Goal: Information Seeking & Learning: Understand process/instructions

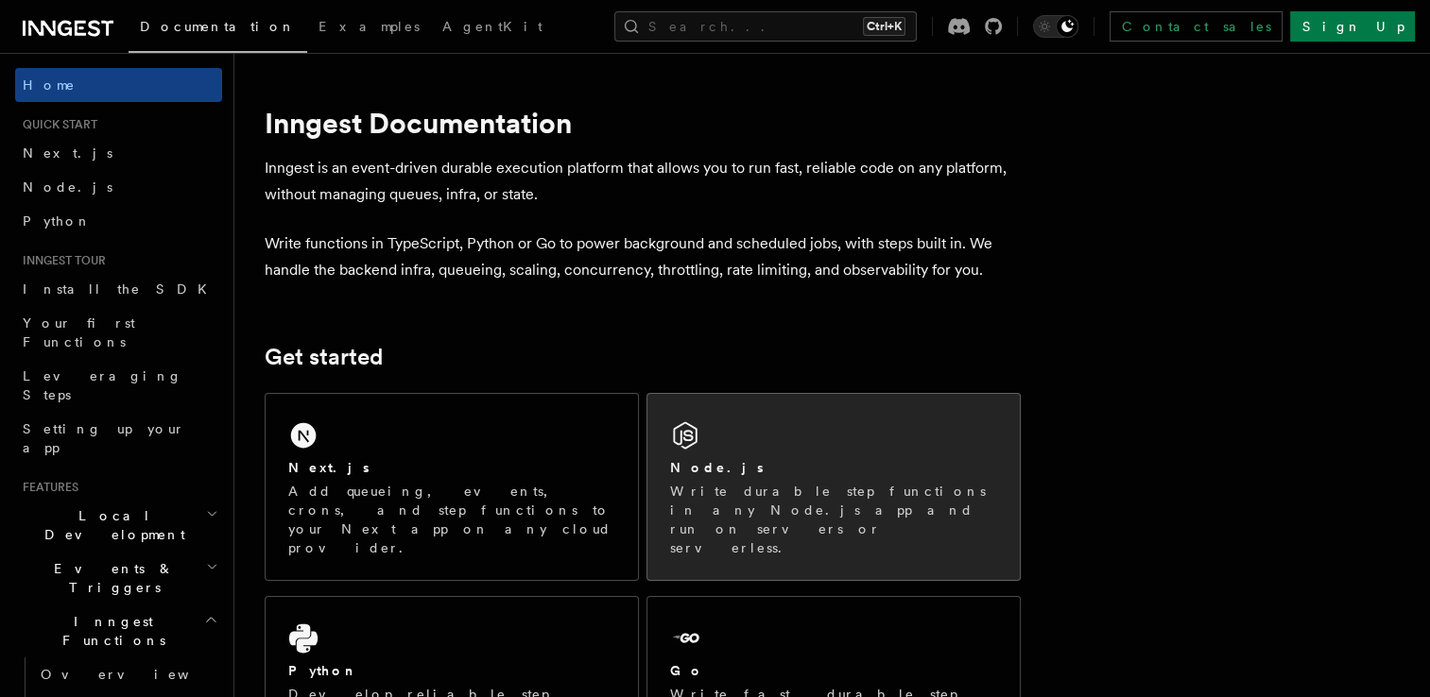
click at [774, 414] on div "Node.js Write durable step functions in any Node.js app and run on servers or s…" at bounding box center [833, 487] width 372 height 186
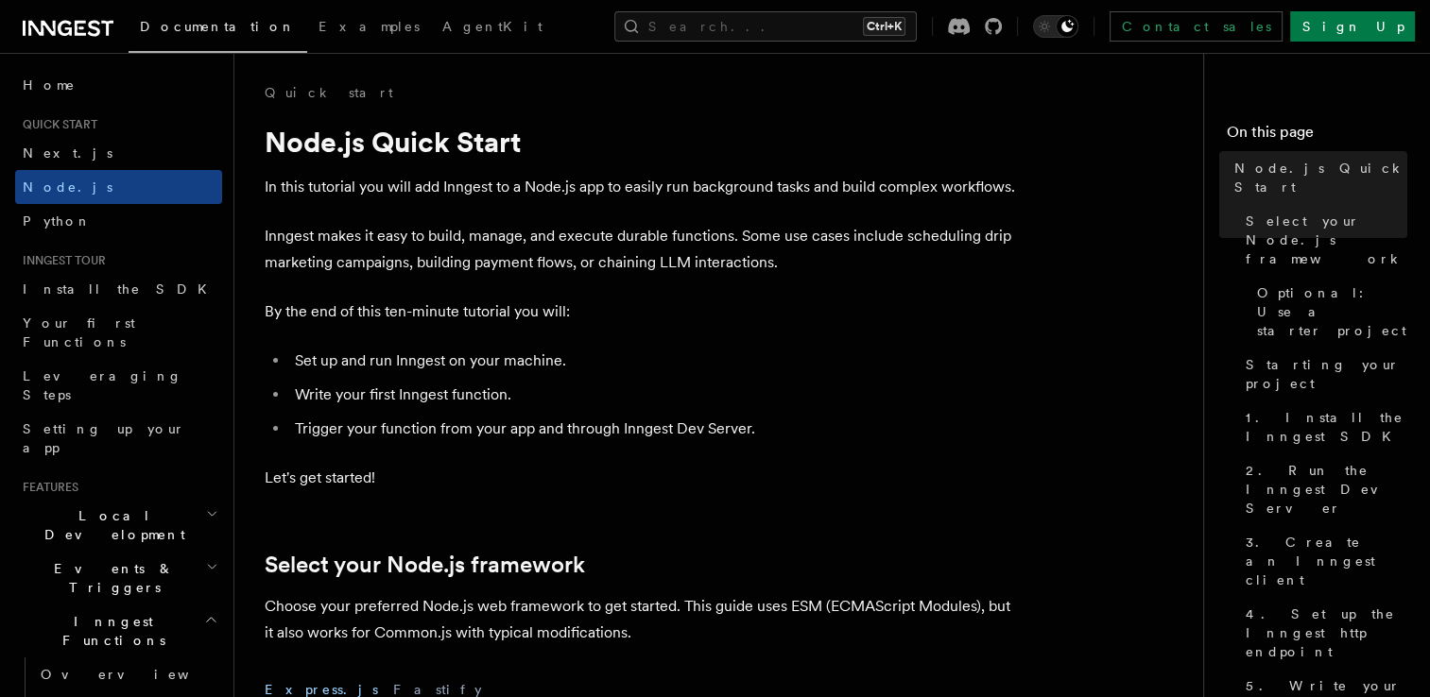
click at [946, 380] on ul "Set up and run Inngest on your machine. Write your first Inngest function. Trig…" at bounding box center [643, 395] width 756 height 94
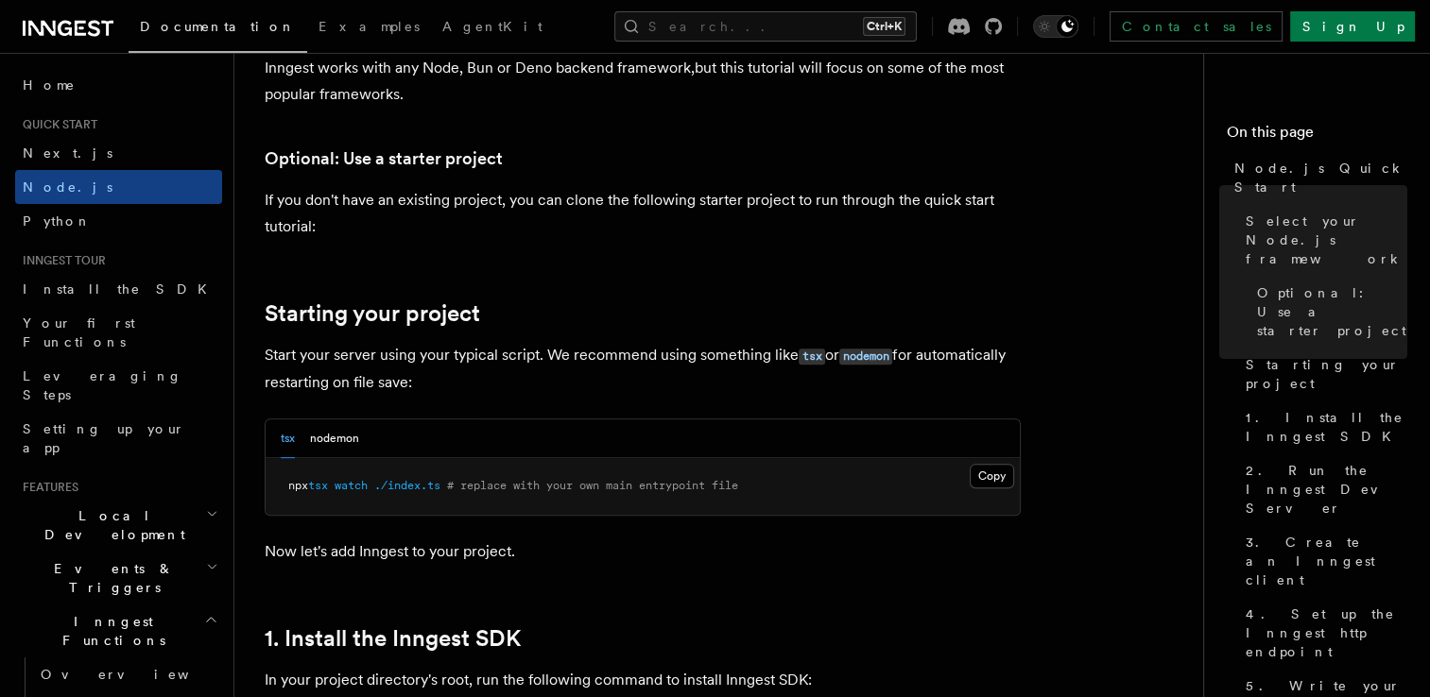
scroll to position [680, 0]
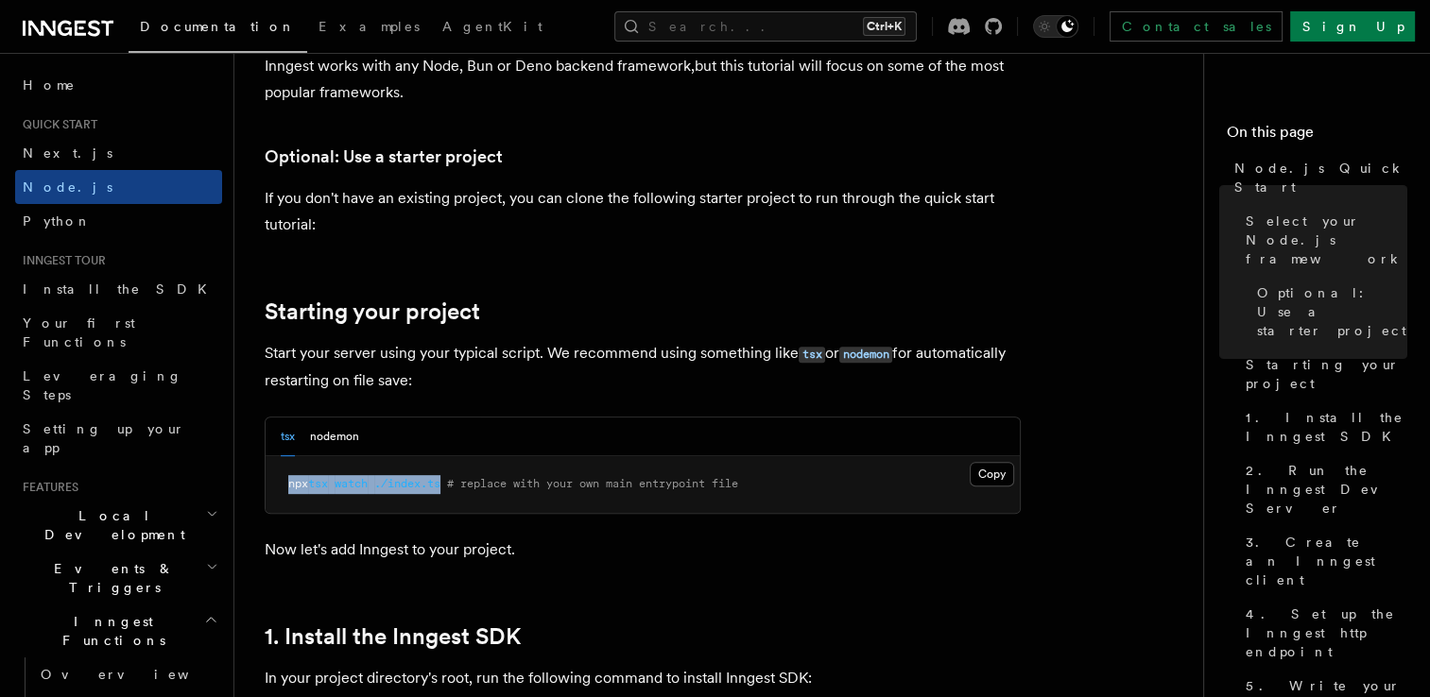
drag, startPoint x: 451, startPoint y: 483, endPoint x: 262, endPoint y: 479, distance: 189.0
copy span "npx tsx watch ./index.ts"
click at [571, 195] on p "If you don't have an existing project, you can clone the following starter proj…" at bounding box center [643, 211] width 756 height 53
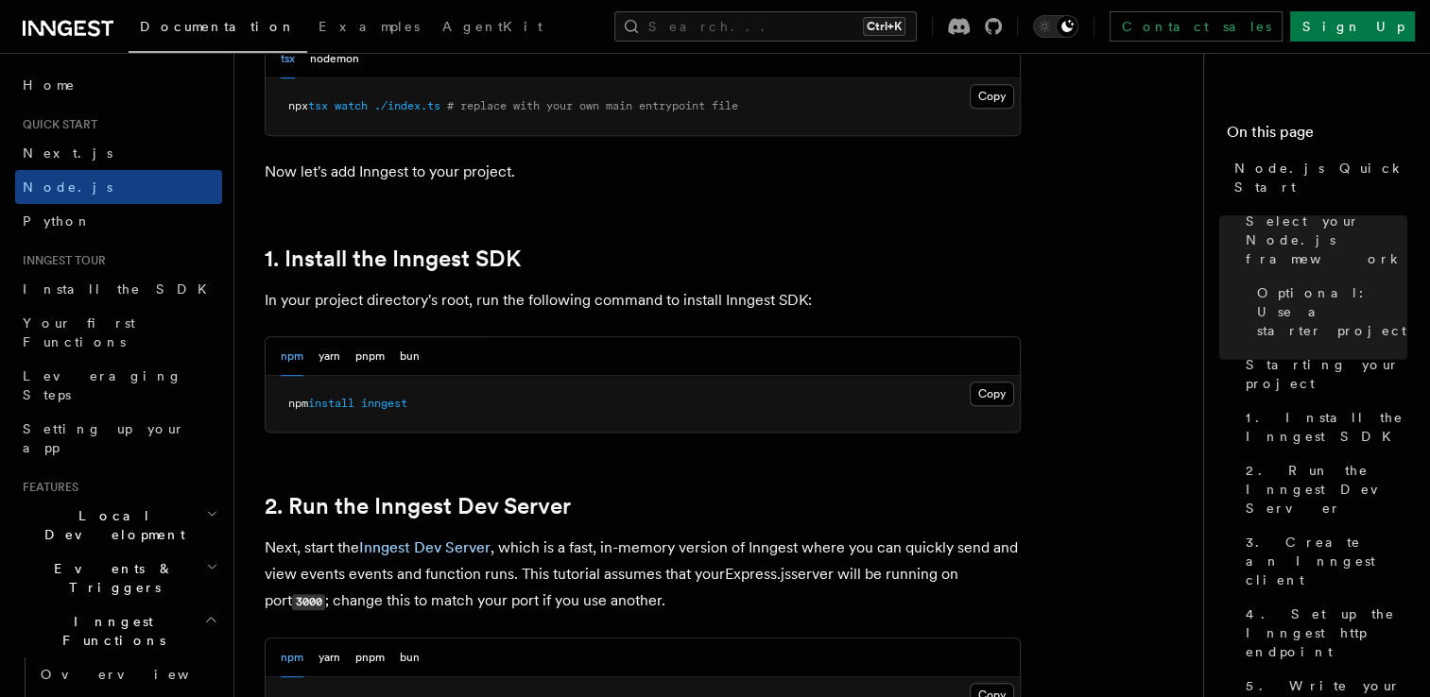
scroll to position [1096, 0]
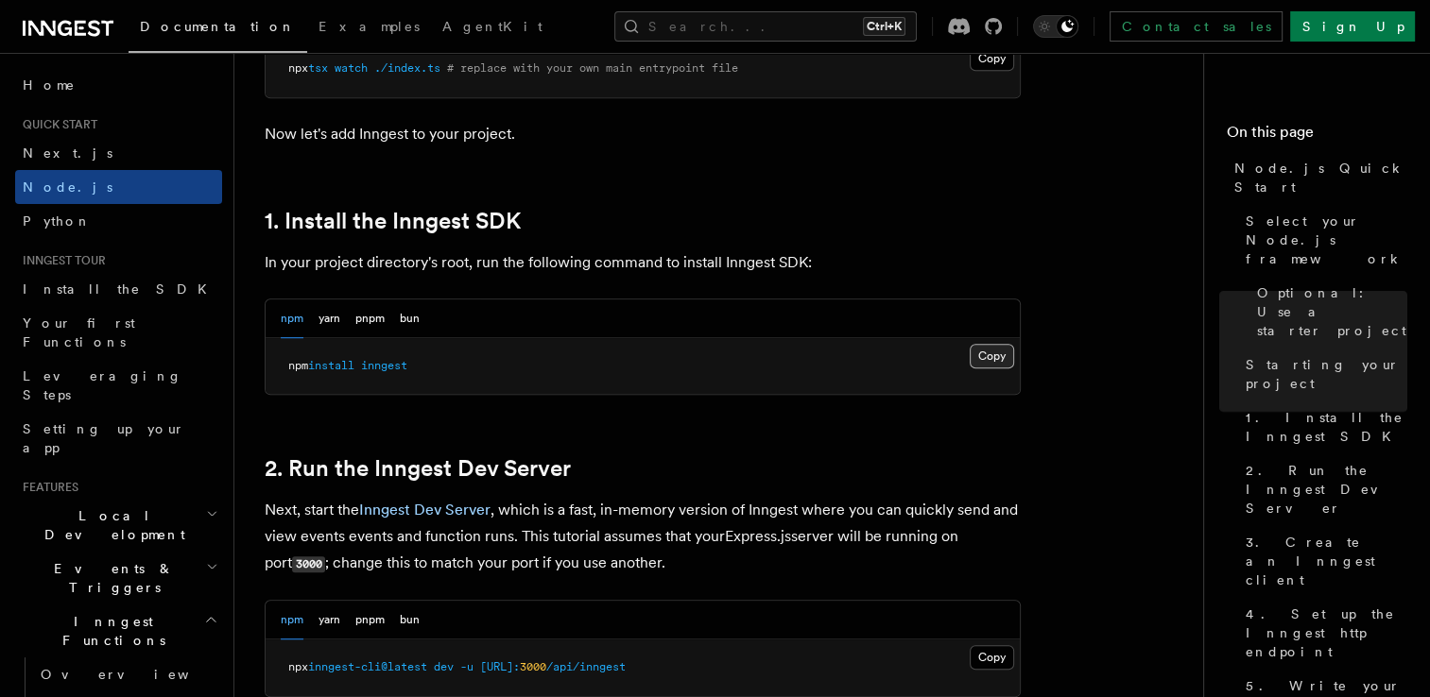
click at [992, 357] on button "Copy Copied" at bounding box center [991, 356] width 44 height 25
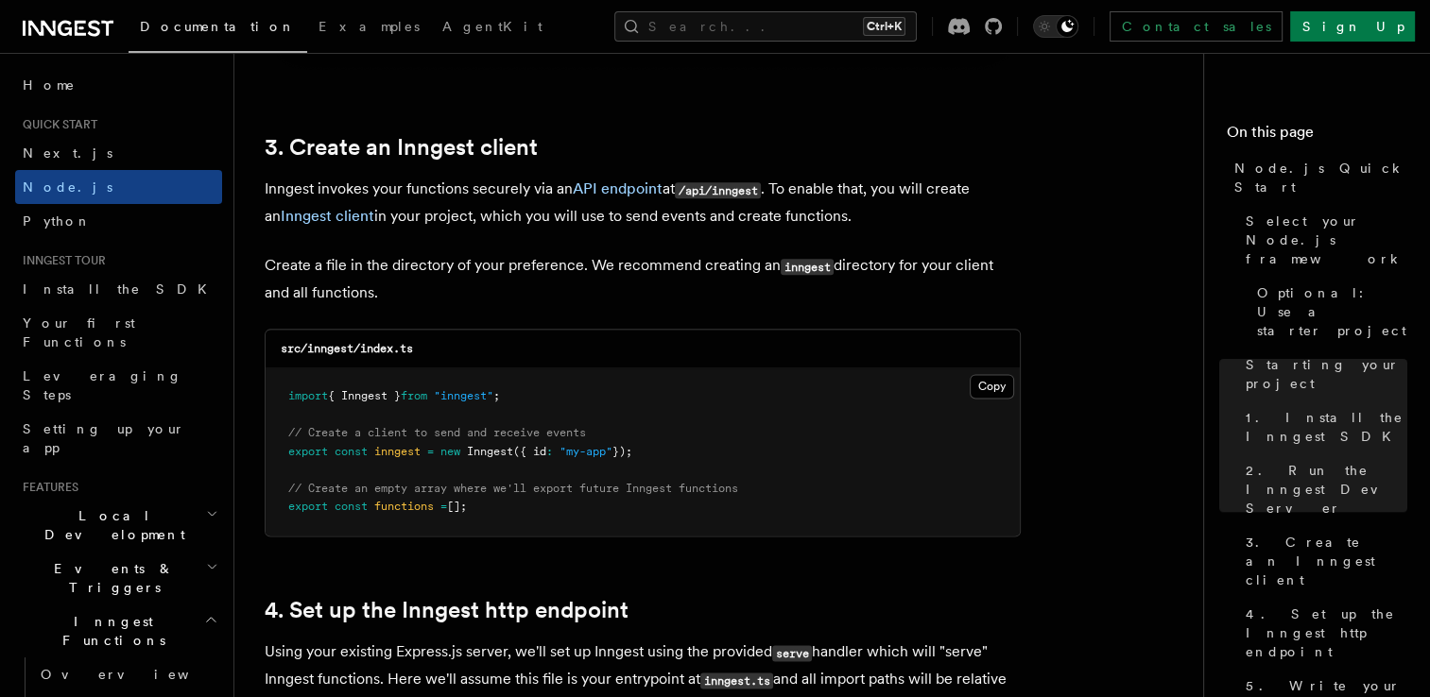
scroll to position [2381, 0]
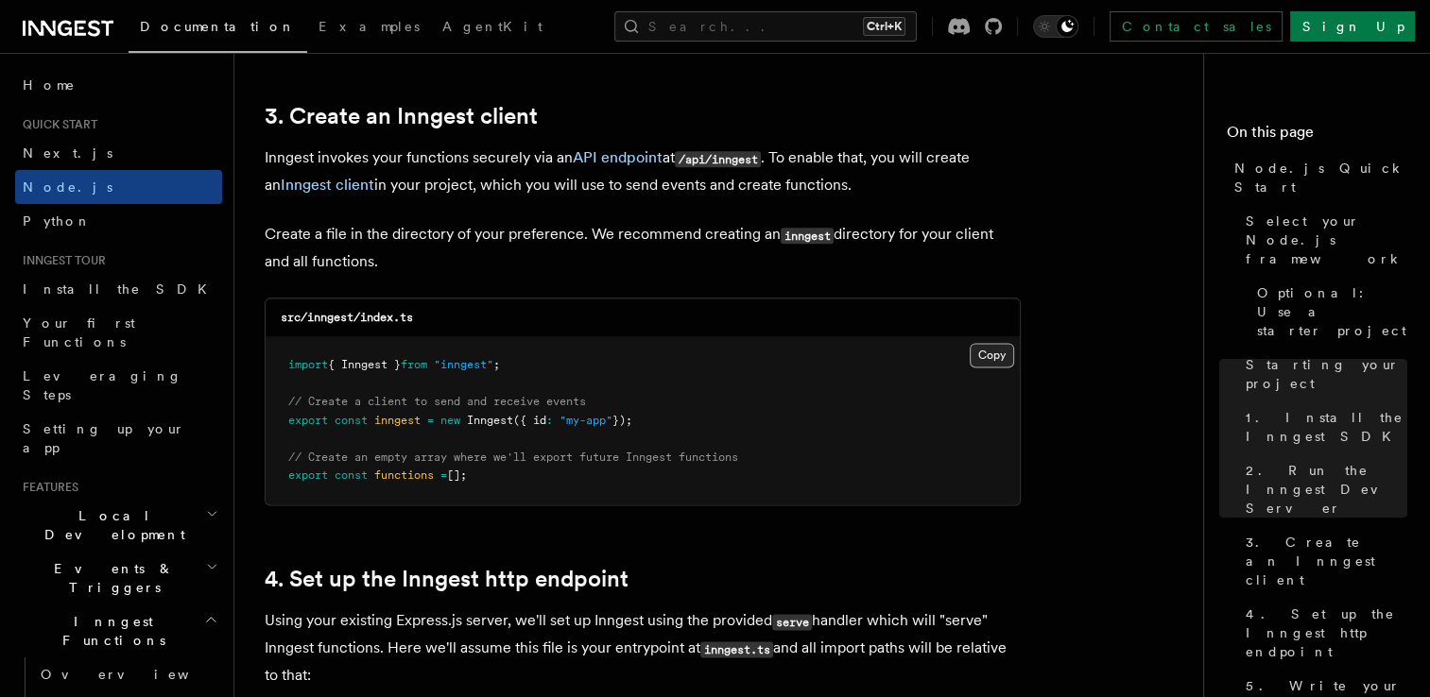
click at [1002, 353] on button "Copy Copied" at bounding box center [991, 355] width 44 height 25
